Goal: Transaction & Acquisition: Book appointment/travel/reservation

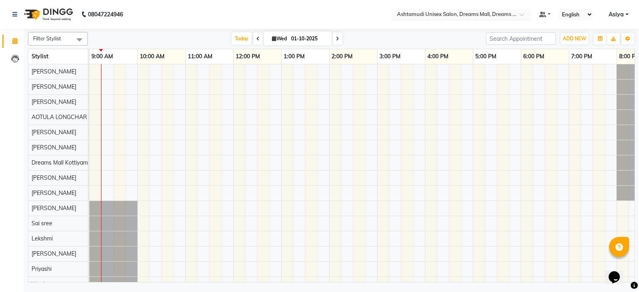
click at [509, 14] on input "text" at bounding box center [454, 15] width 116 height 8
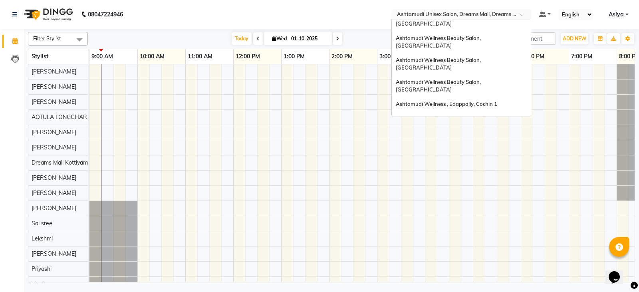
scroll to position [30, 0]
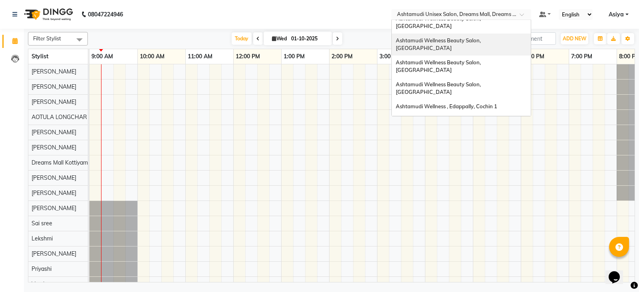
click at [482, 37] on span "Ashtamudi Wellness Beauty Salon, [GEOGRAPHIC_DATA]" at bounding box center [439, 44] width 86 height 14
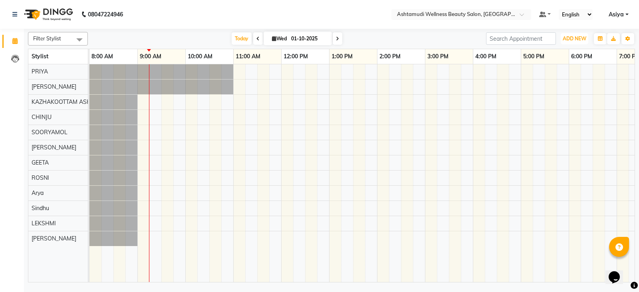
click at [577, 38] on span "ADD NEW" at bounding box center [575, 39] width 24 height 6
click at [562, 51] on button "Add Appointment" at bounding box center [556, 54] width 63 height 10
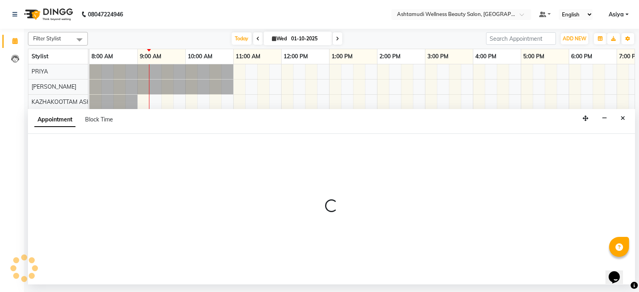
select select "540"
select select "tentative"
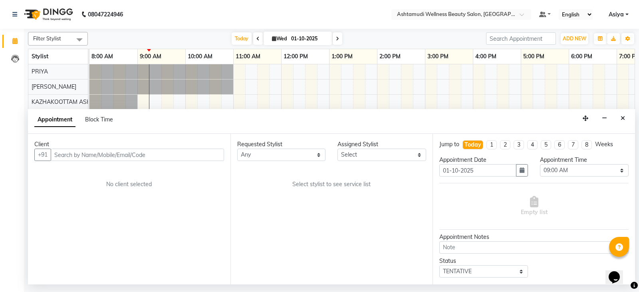
click at [151, 154] on input "text" at bounding box center [137, 155] width 173 height 12
type input "9744852021"
click at [216, 148] on div "Client" at bounding box center [129, 144] width 190 height 8
click at [208, 154] on span "Add Client" at bounding box center [207, 154] width 27 height 7
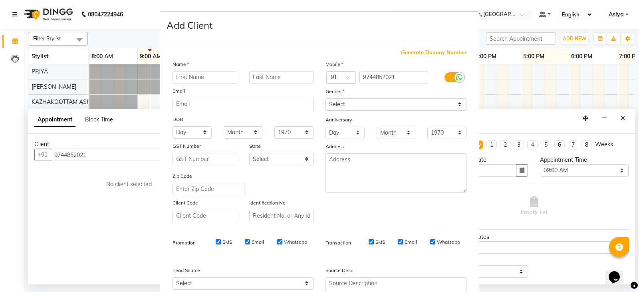
click at [186, 81] on input "text" at bounding box center [205, 77] width 65 height 12
type input "f"
type input "FATHIMA"
click at [350, 102] on select "Select [DEMOGRAPHIC_DATA] [DEMOGRAPHIC_DATA] Other Prefer Not To Say" at bounding box center [396, 104] width 141 height 12
select select "[DEMOGRAPHIC_DATA]"
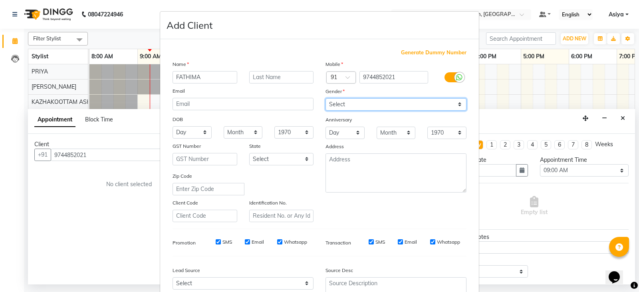
click at [326, 98] on select "Select [DEMOGRAPHIC_DATA] [DEMOGRAPHIC_DATA] Other Prefer Not To Say" at bounding box center [396, 104] width 141 height 12
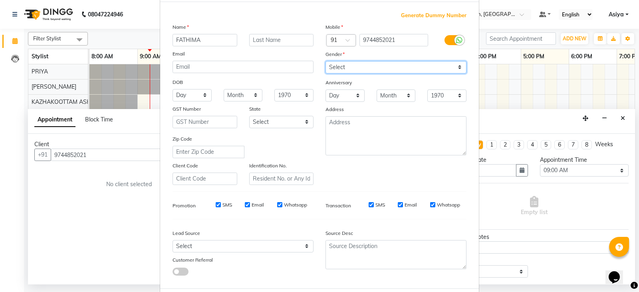
scroll to position [77, 0]
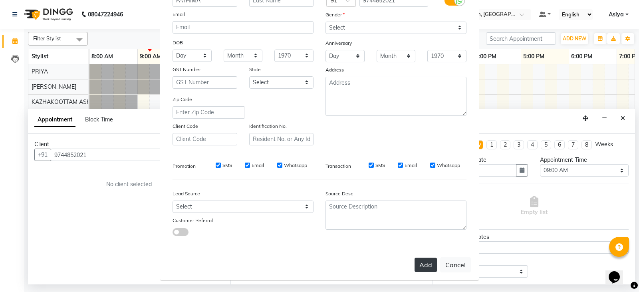
click at [427, 263] on button "Add" at bounding box center [426, 265] width 22 height 14
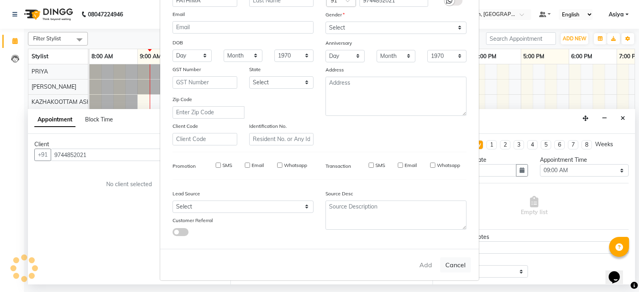
type input "97******21"
select select
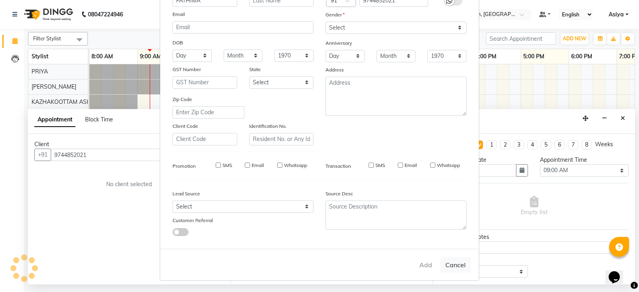
select select
checkbox input "false"
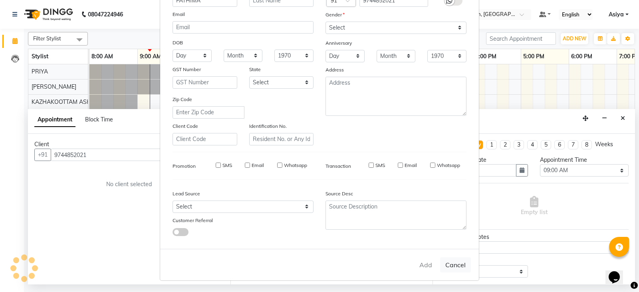
checkbox input "false"
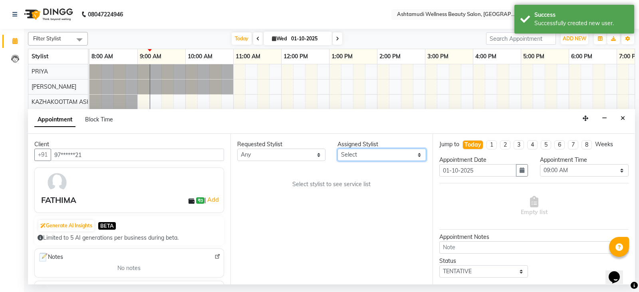
click at [376, 156] on select "Select [PERSON_NAME] ASHTAMUDI KRISHNA [PERSON_NAME] [PERSON_NAME] Gopal PRIYA …" at bounding box center [382, 155] width 89 height 12
select select "27528"
click at [338, 149] on select "Select [PERSON_NAME] ASHTAMUDI KRISHNA [PERSON_NAME] [PERSON_NAME] Gopal PRIYA …" at bounding box center [382, 155] width 89 height 12
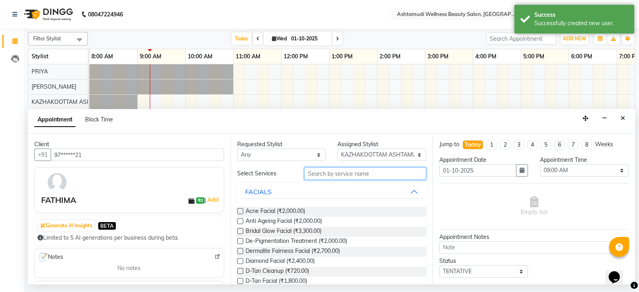
click at [332, 170] on input "text" at bounding box center [365, 173] width 122 height 12
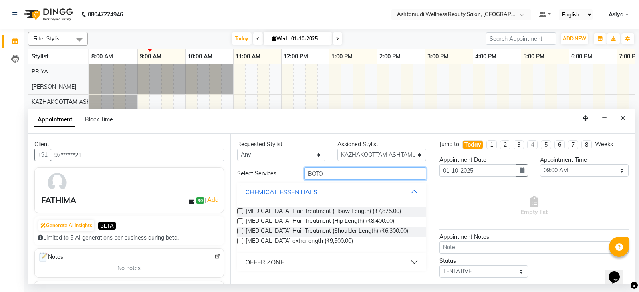
type input "BOTO"
click at [275, 262] on div "OFFER ZONE" at bounding box center [264, 262] width 39 height 10
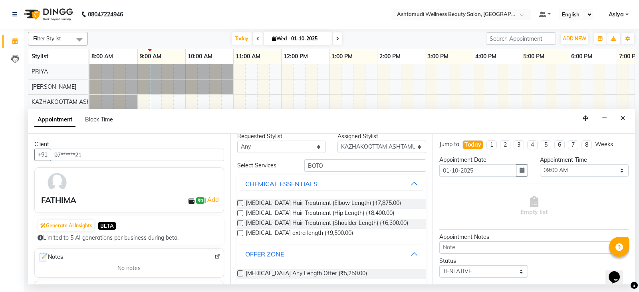
scroll to position [16, 0]
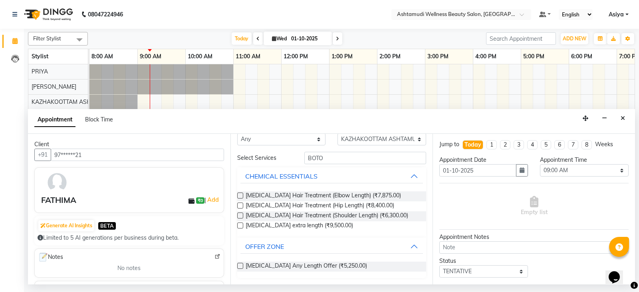
click at [240, 268] on label at bounding box center [240, 266] width 6 height 6
click at [240, 268] on input "checkbox" at bounding box center [239, 266] width 5 height 5
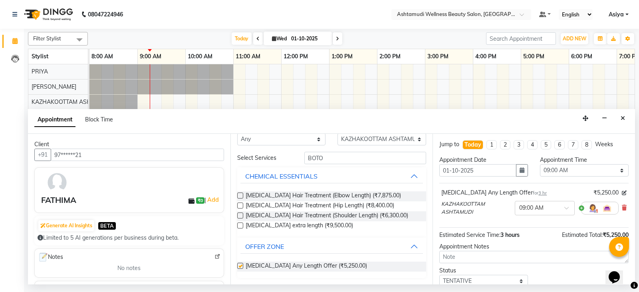
checkbox input "false"
click at [576, 173] on select "Select 09:00 AM 09:15 AM 09:30 AM 09:45 AM 10:00 AM 10:15 AM 10:30 AM 10:45 AM …" at bounding box center [584, 170] width 89 height 12
select select "600"
click at [540, 164] on select "Select 09:00 AM 09:15 AM 09:30 AM 09:45 AM 10:00 AM 10:15 AM 10:30 AM 10:45 AM …" at bounding box center [584, 170] width 89 height 12
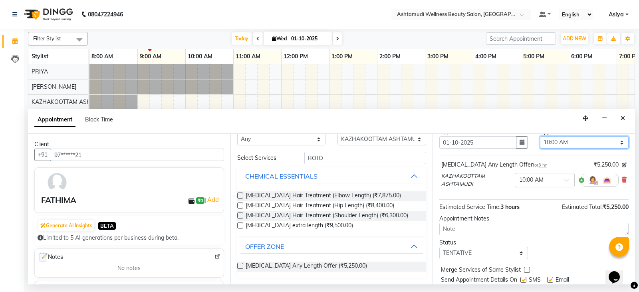
scroll to position [40, 0]
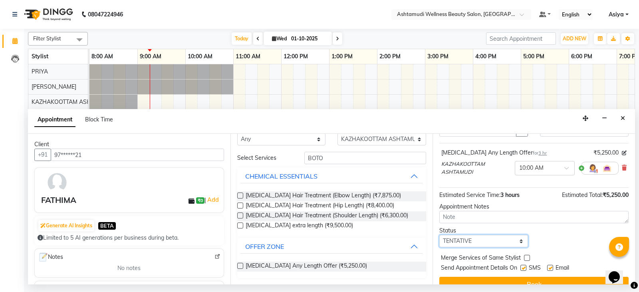
click at [462, 245] on select "Select TENTATIVE CONFIRM CHECK-IN UPCOMING" at bounding box center [483, 241] width 89 height 12
select select "confirm booking"
click at [439, 235] on select "Select TENTATIVE CONFIRM CHECK-IN UPCOMING" at bounding box center [483, 241] width 89 height 12
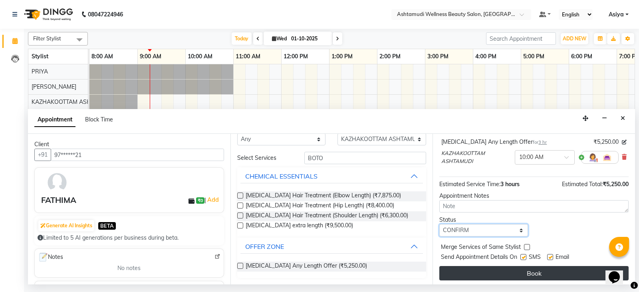
scroll to position [53, 0]
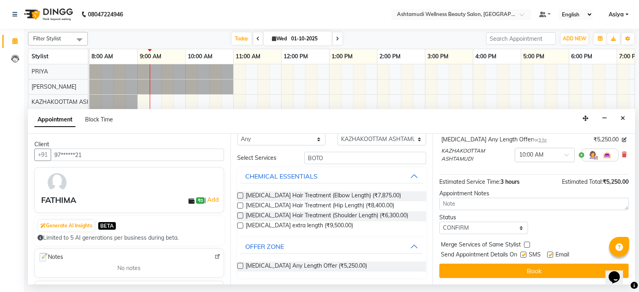
click at [475, 263] on div "Jump to [DATE] 1 2 3 4 5 6 7 8 Weeks Appointment Date [DATE] Appointment Time S…" at bounding box center [534, 209] width 203 height 151
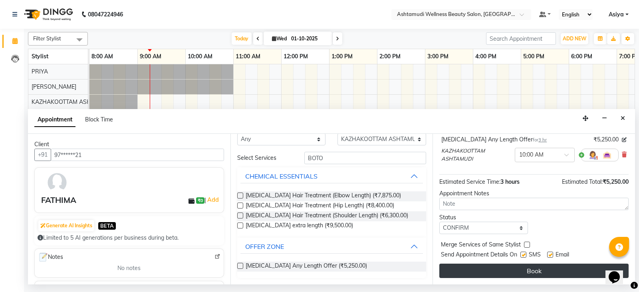
click at [474, 268] on button "Book" at bounding box center [533, 271] width 189 height 14
